Goal: Navigation & Orientation: Find specific page/section

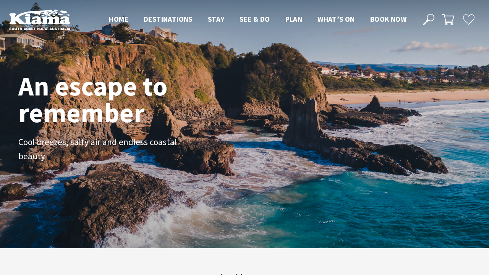
scroll to position [112, 483]
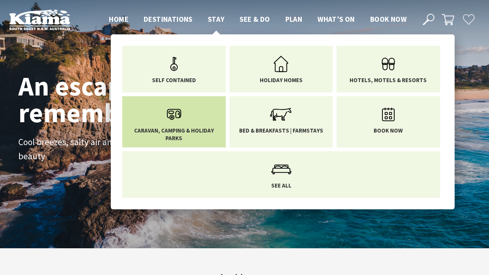
click at [171, 124] on icon "Main Menu" at bounding box center [173, 114] width 25 height 25
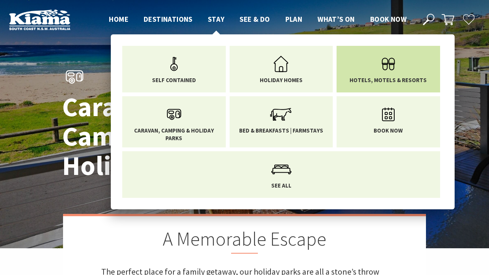
click at [385, 66] on icon "Main Menu" at bounding box center [388, 64] width 25 height 25
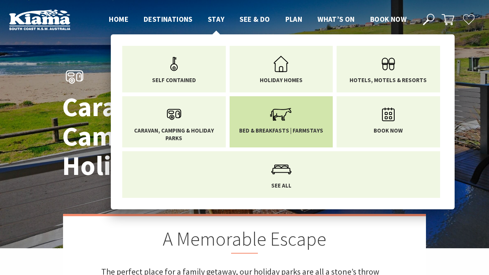
click at [277, 132] on span "Bed & Breakfasts | Farmstays" at bounding box center [281, 131] width 84 height 8
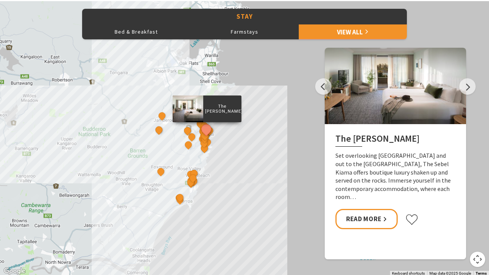
scroll to position [335, 0]
